Goal: Share content: Share content

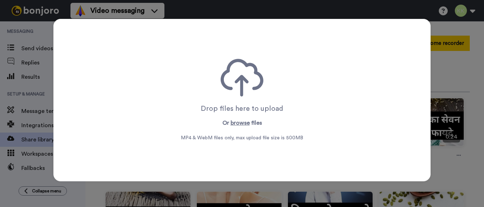
click at [240, 121] on button "browse" at bounding box center [240, 122] width 19 height 9
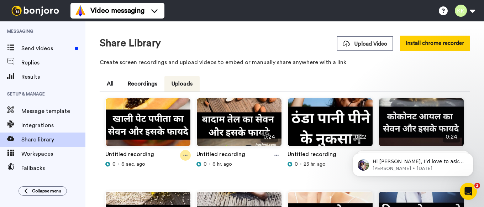
click at [188, 154] on div at bounding box center [185, 155] width 11 height 11
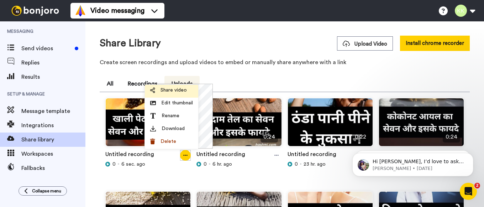
click at [173, 91] on span "Share video" at bounding box center [173, 89] width 26 height 7
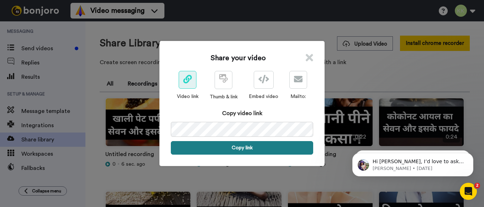
click at [249, 146] on button "Copy link" at bounding box center [242, 148] width 142 height 14
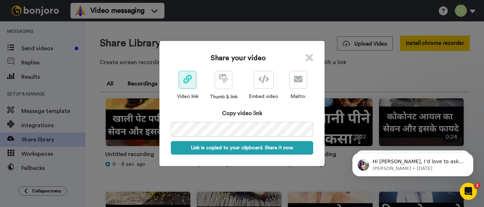
scroll to position [0, 33]
